Goal: Find contact information: Find contact information

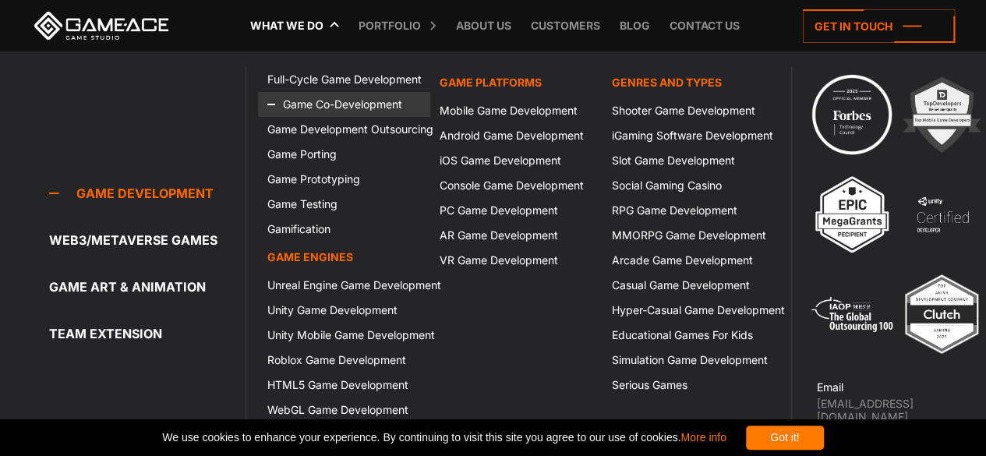
click at [315, 97] on link "Game Co-Development" at bounding box center [344, 104] width 172 height 25
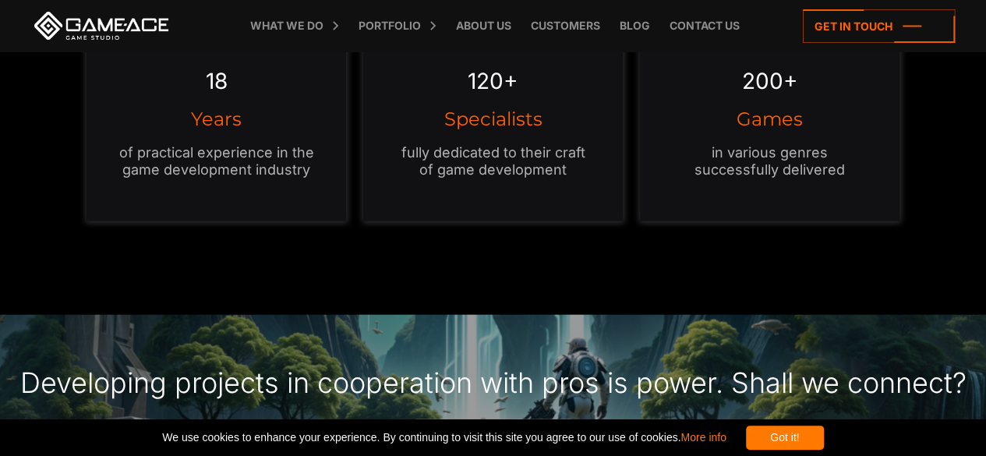
scroll to position [1715, 0]
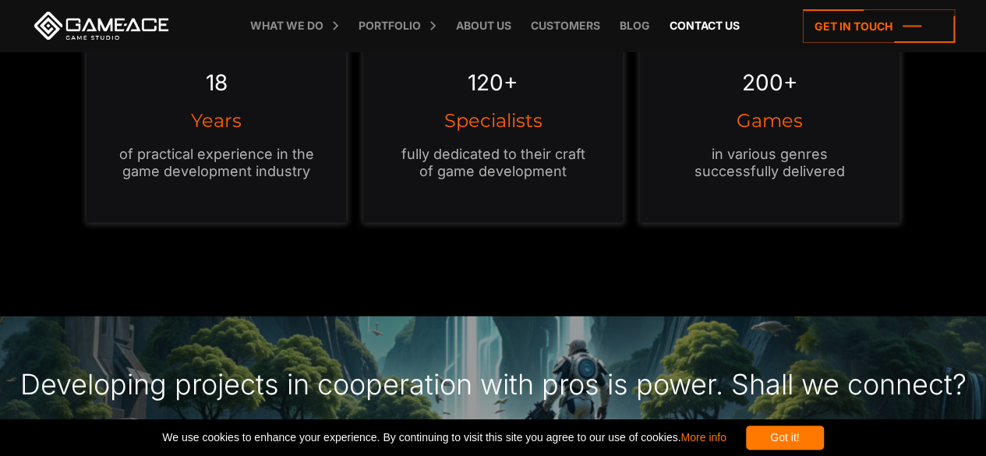
click at [715, 19] on link "Contact us" at bounding box center [705, 25] width 86 height 51
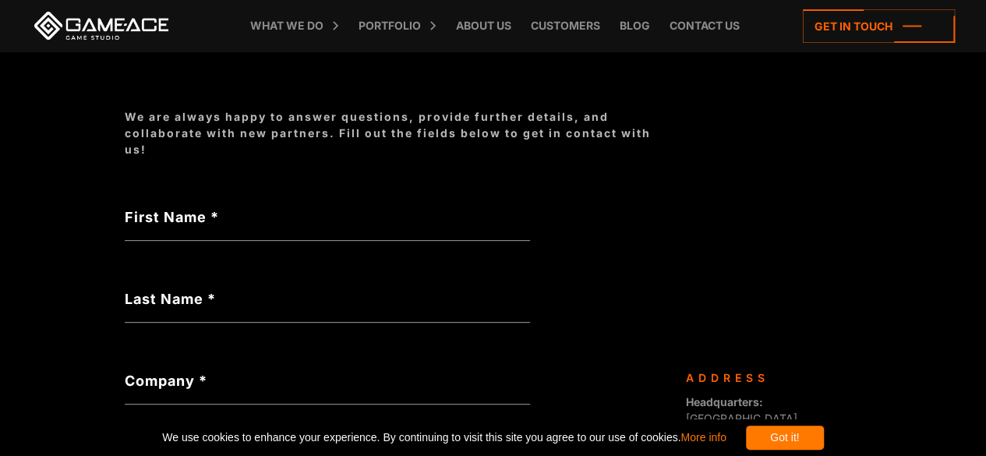
scroll to position [169, 0]
